Goal: Download file/media

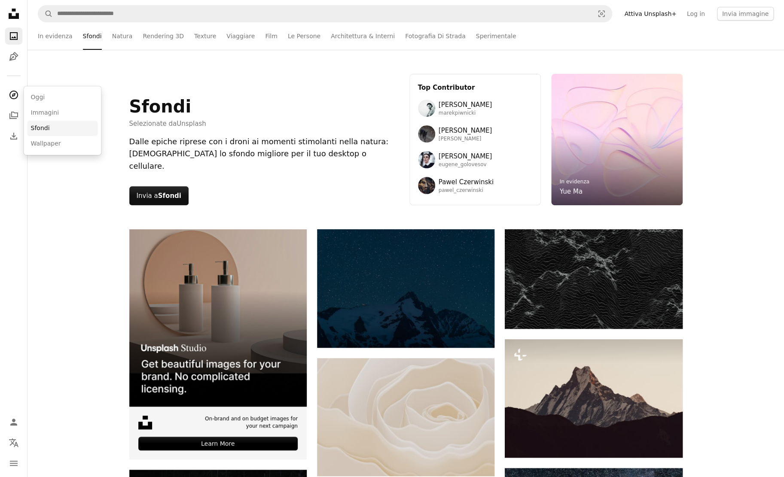
click at [48, 131] on link "Sfondi" at bounding box center [62, 128] width 70 height 15
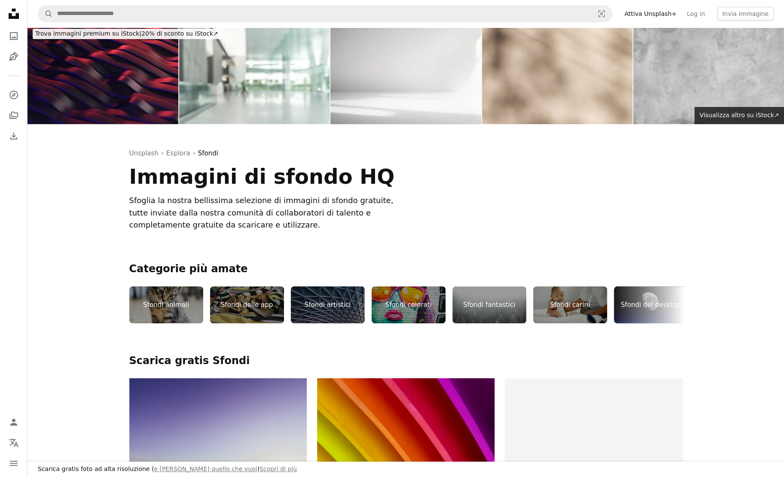
scroll to position [10, 0]
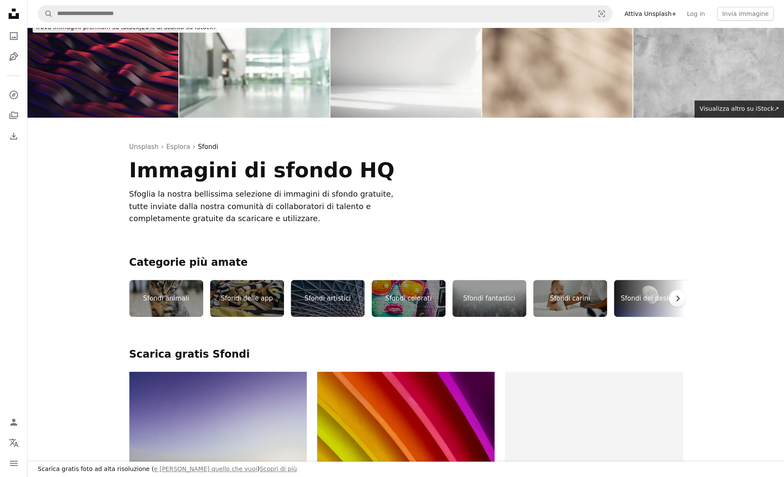
click at [678, 297] on icon "Chevron right" at bounding box center [677, 298] width 9 height 9
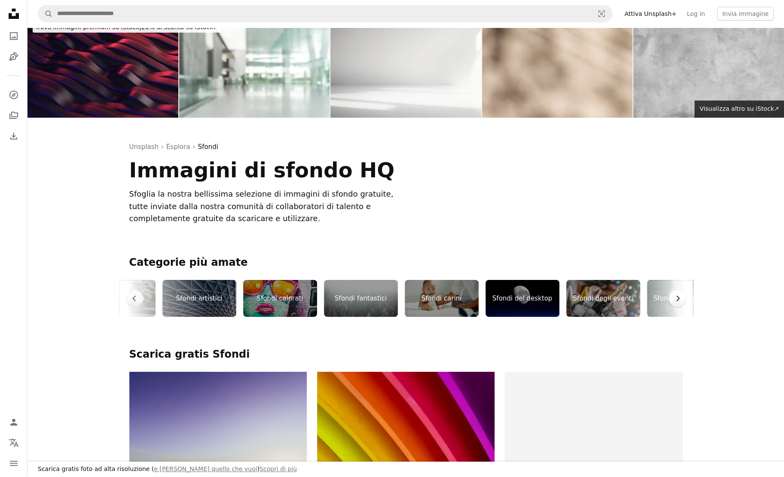
scroll to position [0, 129]
click at [514, 291] on div "Sfondi del desktop" at bounding box center [522, 298] width 74 height 37
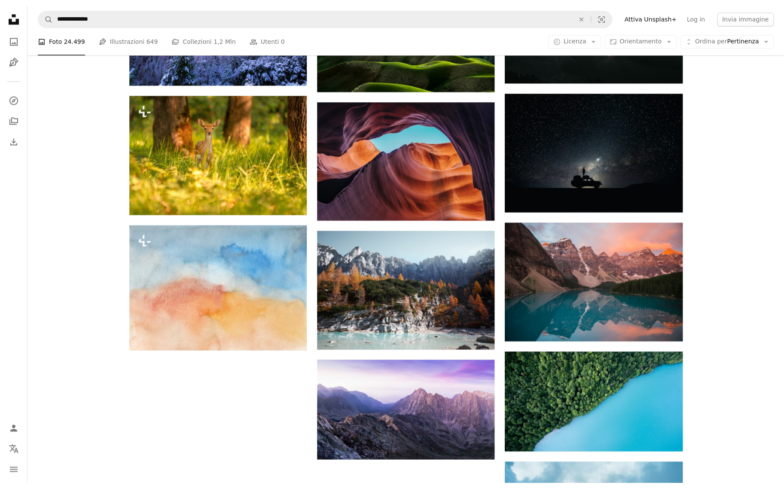
scroll to position [630, 0]
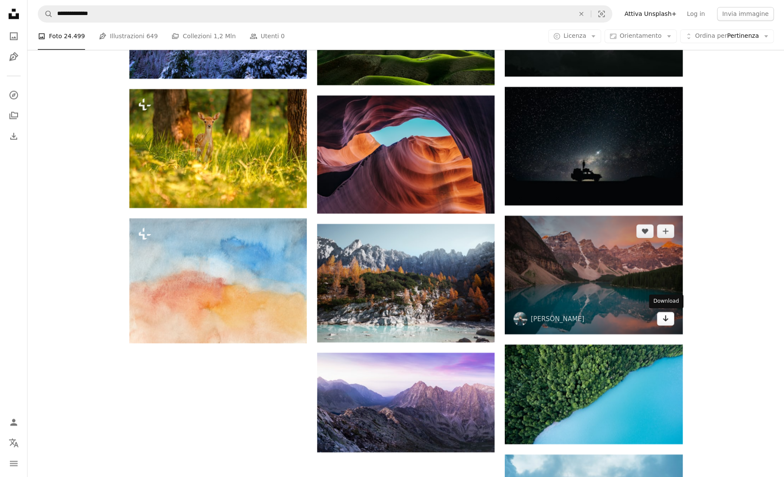
click at [664, 317] on icon "Arrow pointing down" at bounding box center [665, 318] width 7 height 10
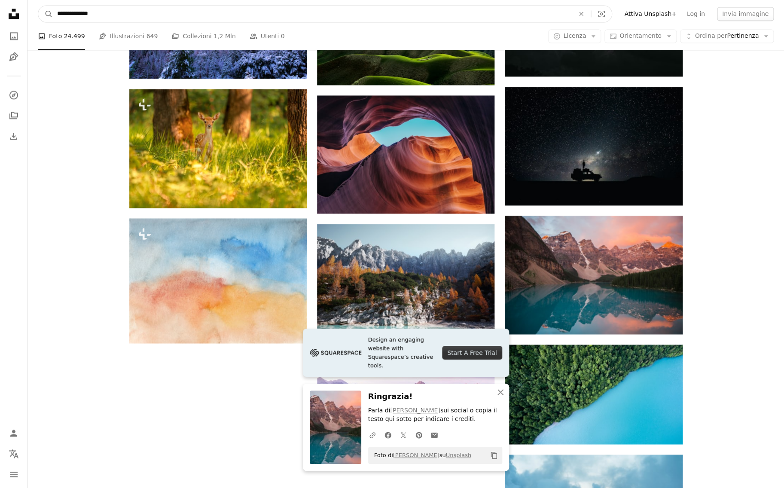
click at [122, 18] on input "**********" at bounding box center [312, 14] width 519 height 16
type input "**********"
click button "A magnifying glass" at bounding box center [45, 14] width 15 height 16
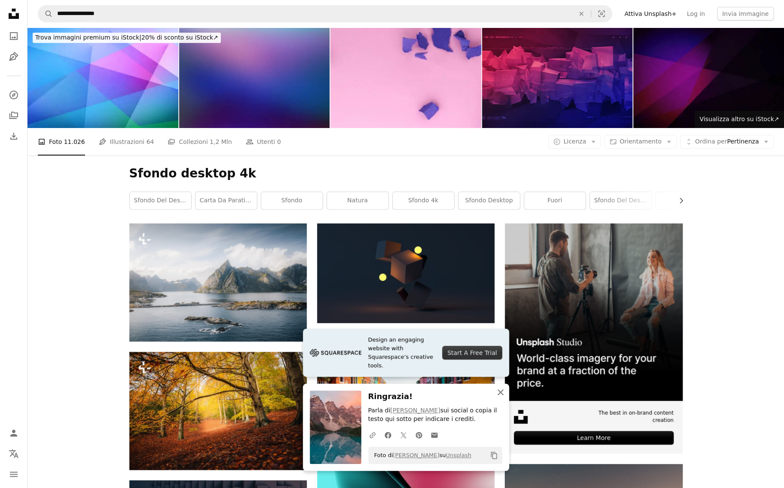
click at [502, 389] on icon "An X shape" at bounding box center [500, 392] width 10 height 10
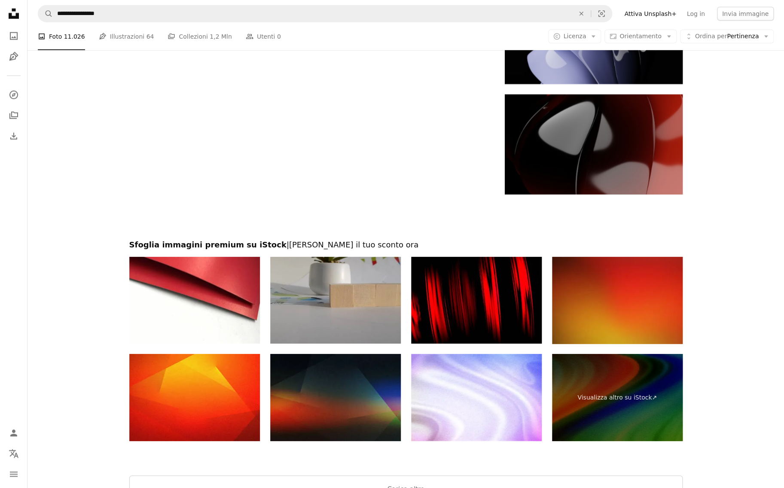
scroll to position [1096, 0]
